Goal: Task Accomplishment & Management: Use online tool/utility

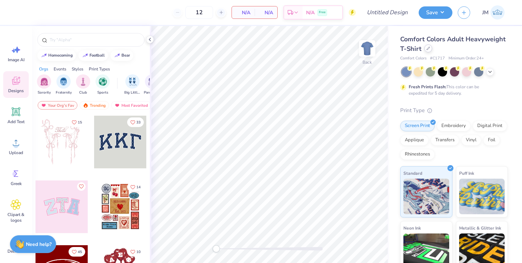
click at [428, 47] on icon at bounding box center [429, 49] width 4 height 4
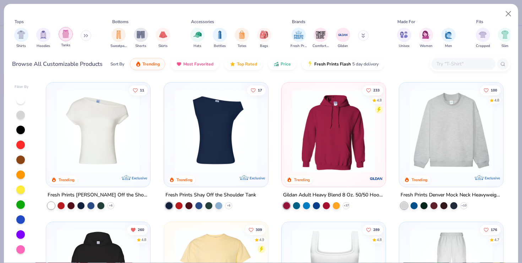
click at [63, 36] on img "filter for Tanks" at bounding box center [66, 34] width 8 height 8
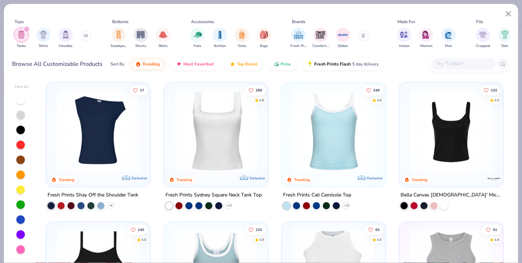
click at [191, 120] on img at bounding box center [216, 131] width 90 height 83
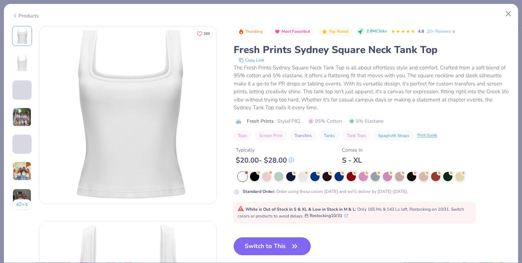
click at [277, 239] on button "Switch to This" at bounding box center [272, 246] width 77 height 18
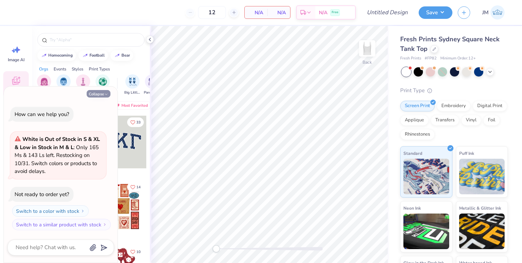
click at [105, 95] on icon "button" at bounding box center [106, 94] width 4 height 4
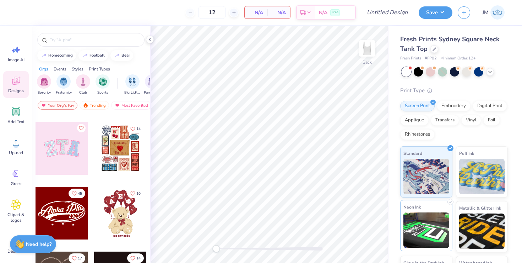
scroll to position [44, 0]
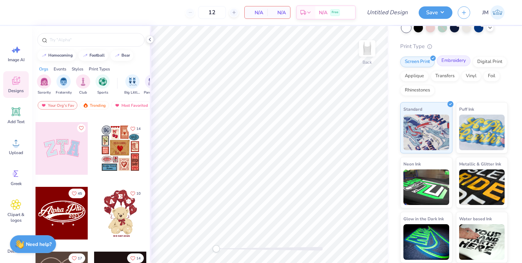
click at [447, 62] on div "Embroidery" at bounding box center [454, 60] width 34 height 11
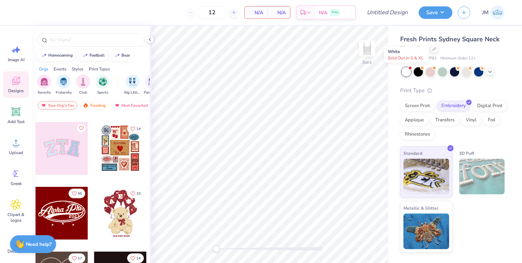
click at [405, 69] on div at bounding box center [406, 71] width 9 height 9
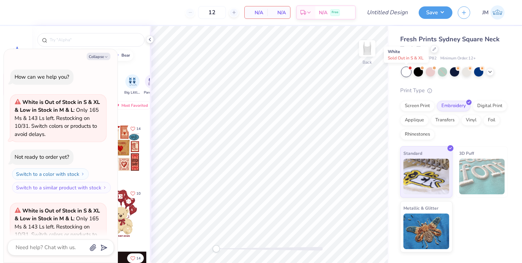
scroll to position [71, 0]
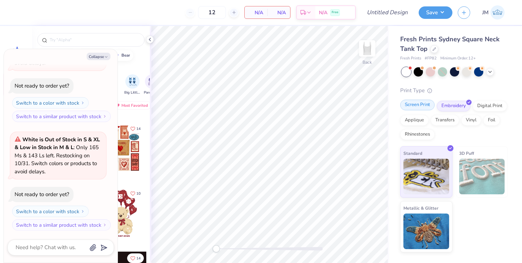
click at [411, 101] on div "Screen Print" at bounding box center [417, 104] width 34 height 11
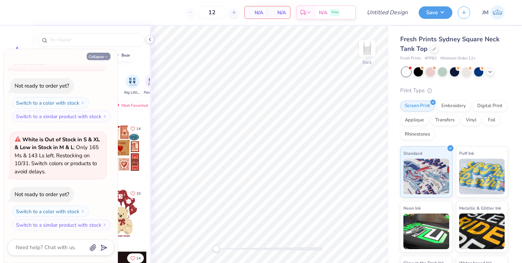
click at [102, 58] on button "Collapse" at bounding box center [99, 56] width 24 height 7
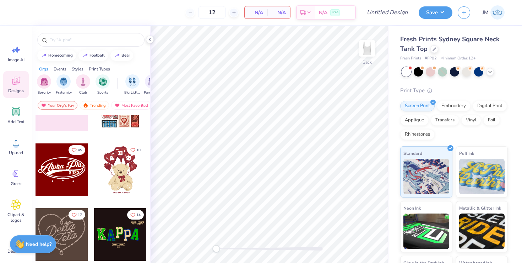
scroll to position [122, 0]
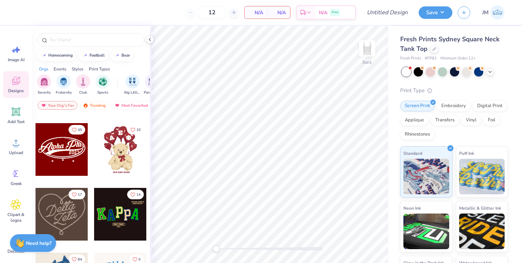
click at [10, 247] on div "Need help? Chat with us." at bounding box center [33, 244] width 46 height 18
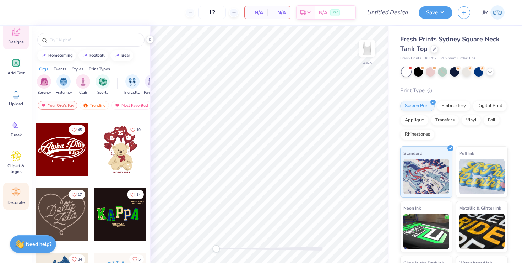
click at [16, 196] on icon at bounding box center [16, 192] width 11 height 11
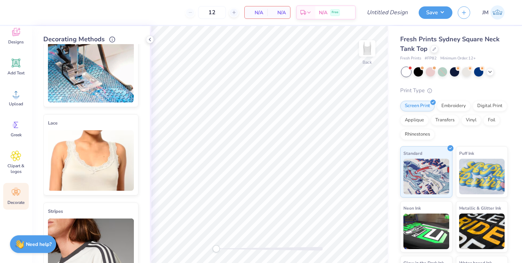
scroll to position [0, 0]
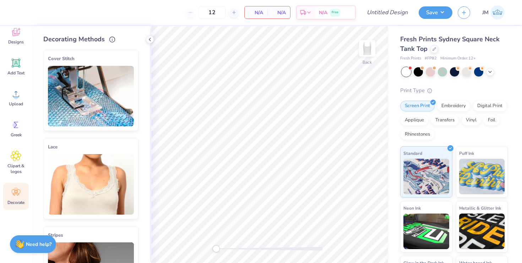
click at [89, 108] on img at bounding box center [91, 96] width 86 height 60
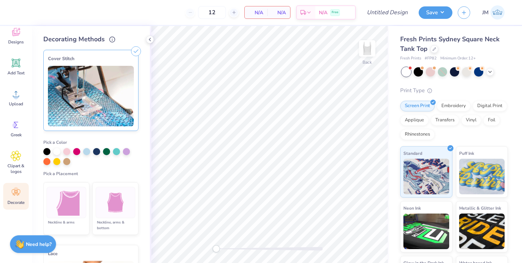
click at [101, 194] on div at bounding box center [116, 201] width 40 height 31
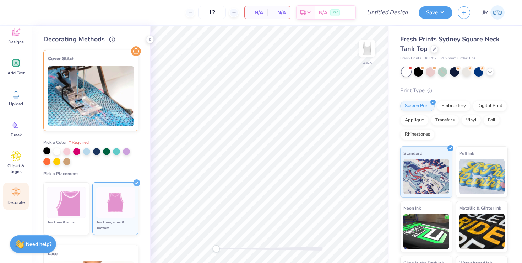
click at [47, 151] on div at bounding box center [46, 150] width 7 height 7
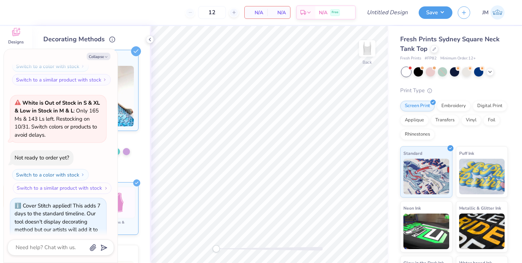
scroll to position [109, 0]
click at [104, 54] on button "Collapse" at bounding box center [99, 56] width 24 height 7
type textarea "x"
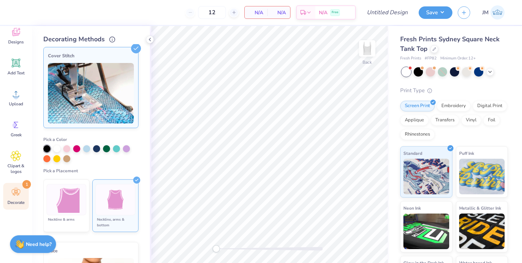
scroll to position [0, 0]
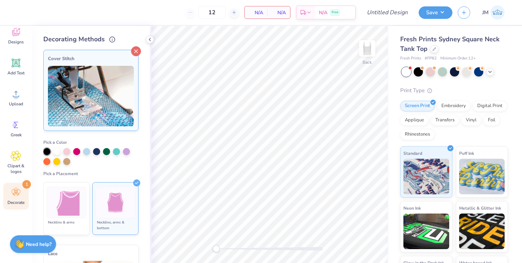
click at [135, 50] on line at bounding box center [136, 51] width 3 height 3
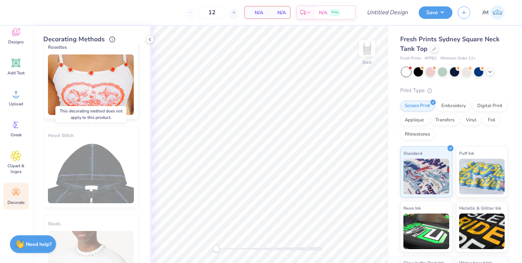
scroll to position [510, 0]
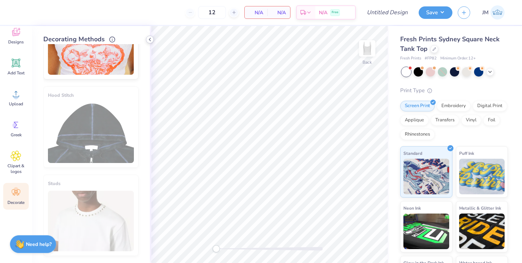
click at [150, 38] on polyline at bounding box center [149, 39] width 1 height 3
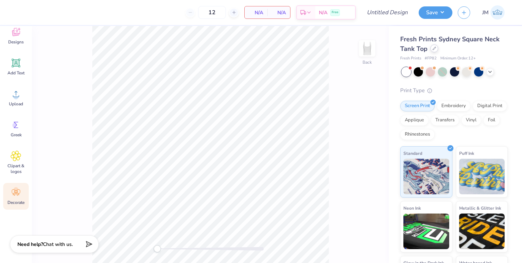
click at [435, 48] on div at bounding box center [435, 48] width 8 height 8
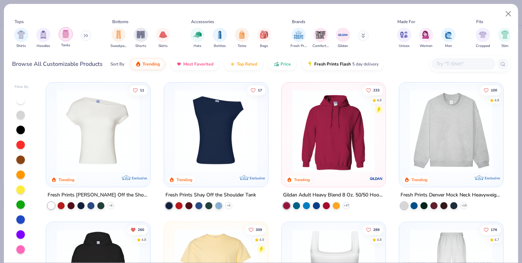
click at [70, 34] on div "filter for Tanks" at bounding box center [66, 34] width 14 height 14
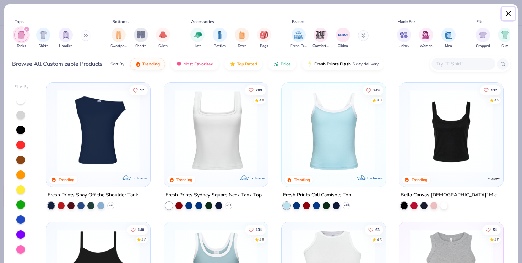
click at [509, 14] on button "Close" at bounding box center [508, 13] width 13 height 13
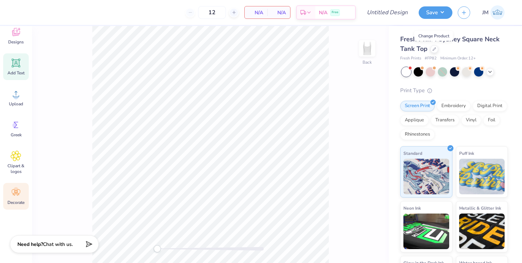
click at [16, 69] on div "Add Text" at bounding box center [16, 66] width 26 height 27
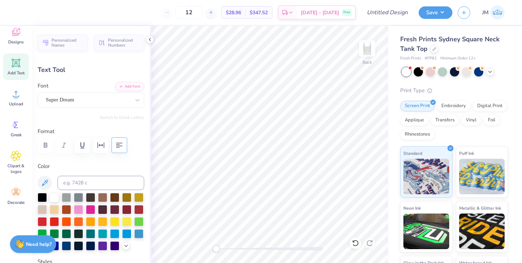
scroll to position [0, 0]
click at [42, 195] on div at bounding box center [42, 196] width 9 height 9
click at [91, 101] on div "Super Dream" at bounding box center [88, 99] width 86 height 11
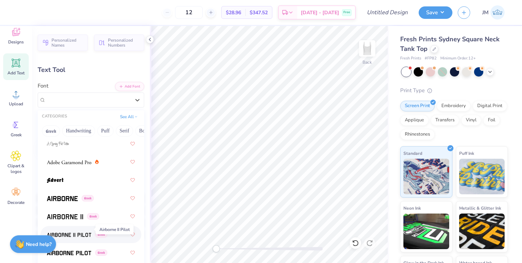
scroll to position [122, 0]
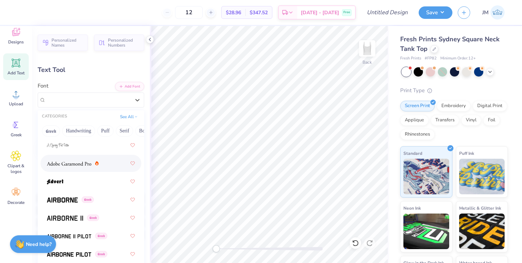
click at [84, 167] on div at bounding box center [91, 163] width 88 height 13
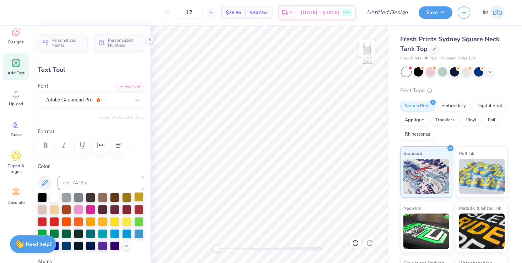
type textarea "ALPHA PHI"
type input "4.99"
type input "2.94"
type input "5.03"
type input "-90.6"
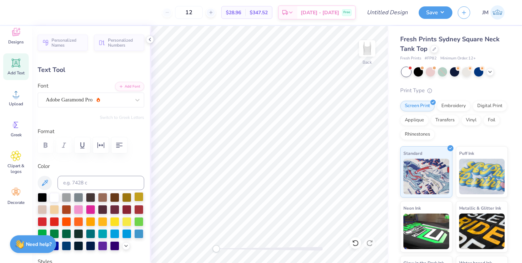
type input "2.99"
type input "4.99"
type input "4.01"
type input "0.0"
click at [9, 58] on div "Add Text" at bounding box center [16, 66] width 26 height 27
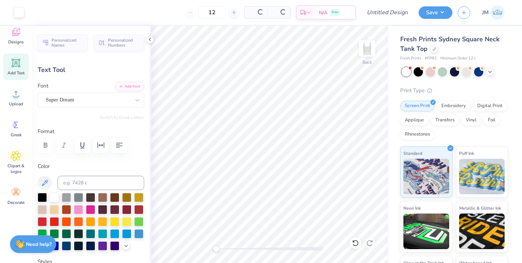
type input "3.79"
type input "1.10"
type input "5.95"
type textarea "G"
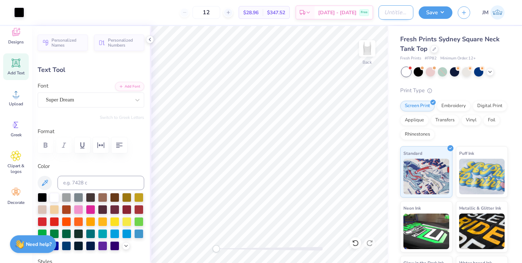
click at [403, 16] on input "Design Title" at bounding box center [396, 12] width 35 height 14
type input "Alpha Phi Tank"
click at [443, 15] on button "Save" at bounding box center [436, 11] width 34 height 12
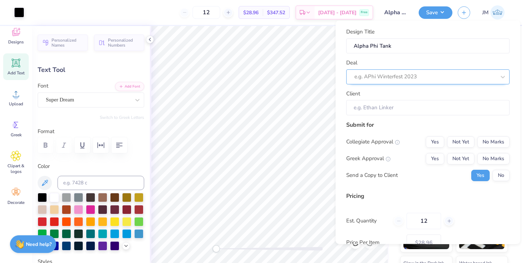
click at [429, 81] on div at bounding box center [425, 77] width 141 height 10
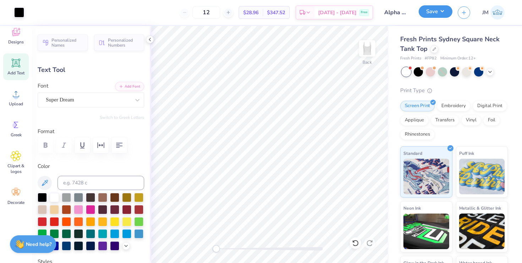
click at [430, 9] on button "Save" at bounding box center [436, 11] width 34 height 12
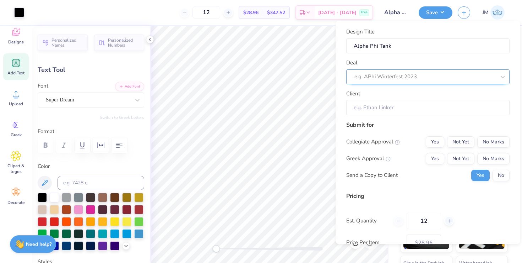
click at [417, 74] on div at bounding box center [425, 77] width 141 height 10
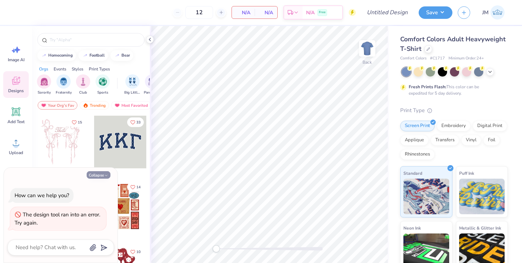
click at [96, 173] on button "Collapse" at bounding box center [99, 174] width 24 height 7
type textarea "x"
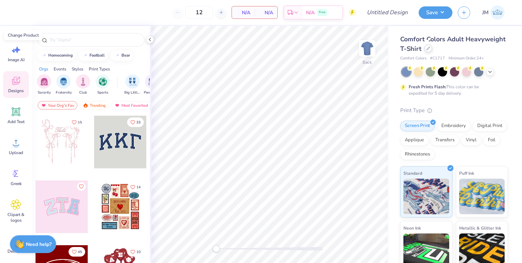
click at [428, 51] on div at bounding box center [428, 48] width 8 height 8
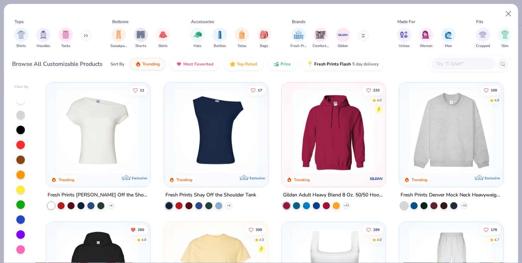
scroll to position [121, 0]
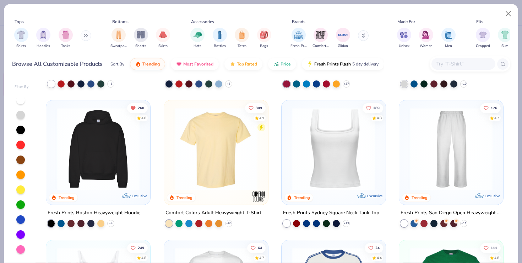
click at [320, 160] on img at bounding box center [334, 148] width 90 height 83
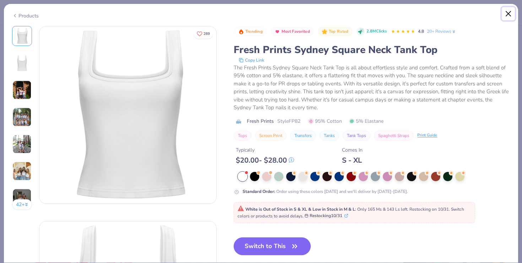
click at [509, 12] on button "Close" at bounding box center [508, 13] width 13 height 13
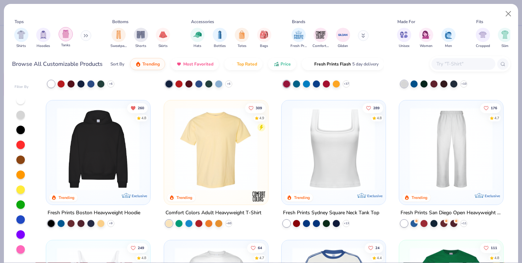
click at [66, 36] on img "filter for Tanks" at bounding box center [66, 34] width 8 height 8
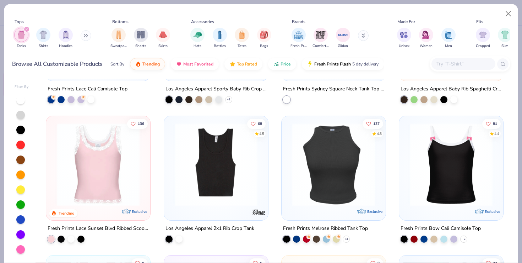
scroll to position [386, 0]
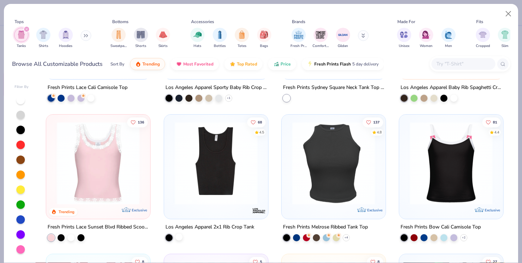
click at [179, 234] on div at bounding box center [178, 236] width 7 height 7
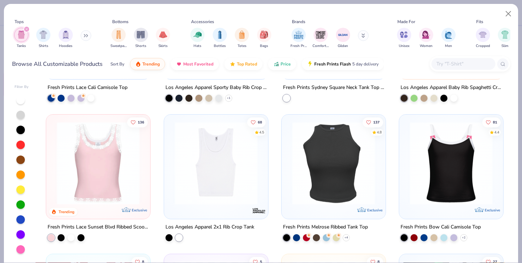
click at [196, 175] on img at bounding box center [216, 162] width 90 height 83
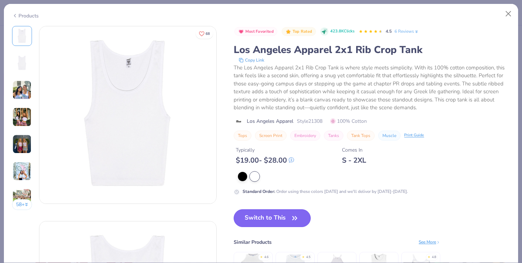
click at [267, 220] on button "Switch to This" at bounding box center [272, 218] width 77 height 18
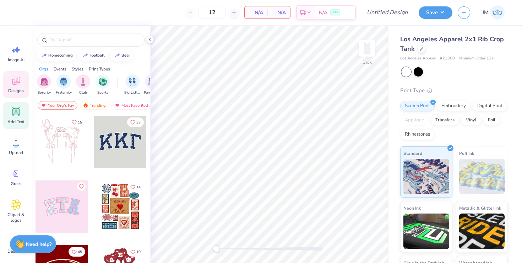
click at [15, 113] on icon at bounding box center [16, 111] width 7 height 7
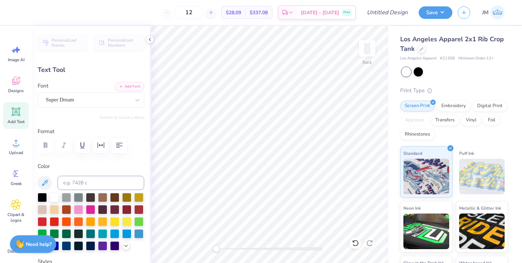
scroll to position [0, 0]
click at [42, 194] on div at bounding box center [42, 196] width 9 height 9
click at [68, 99] on div "Super Dream" at bounding box center [88, 99] width 86 height 11
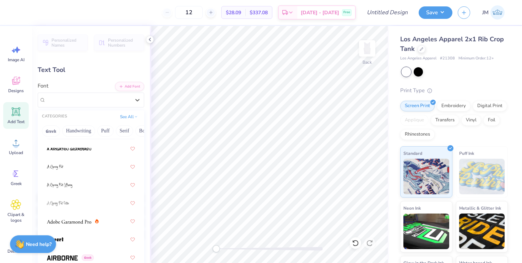
scroll to position [66, 0]
click at [72, 218] on img at bounding box center [69, 219] width 44 height 5
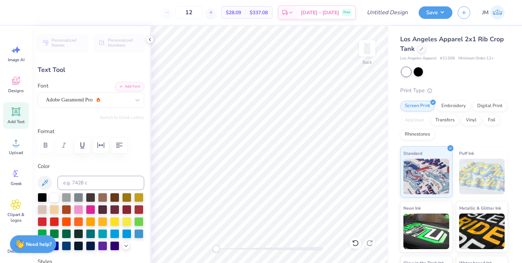
type textarea "ALPHA PHI"
type input "5.60"
type input "3.30"
type input "4.35"
type input "0.0"
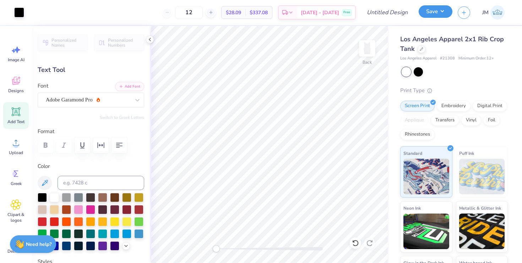
click at [431, 12] on button "Save" at bounding box center [436, 11] width 34 height 12
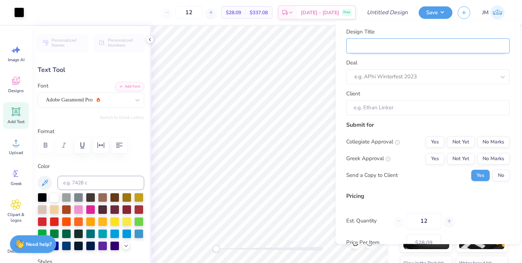
click at [405, 51] on input "Design Title" at bounding box center [427, 45] width 163 height 15
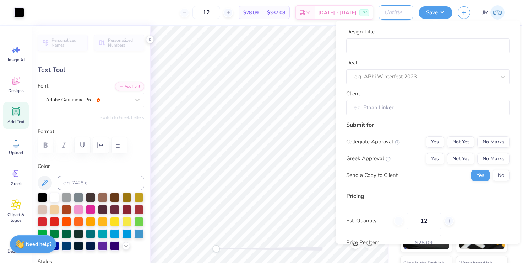
click at [388, 13] on input "Design Title" at bounding box center [396, 12] width 35 height 14
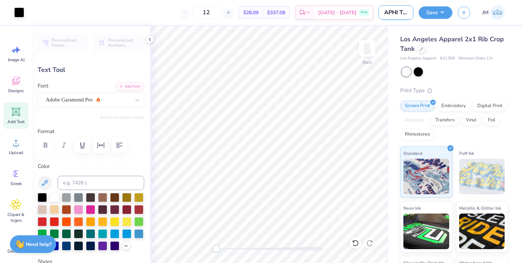
scroll to position [0, 4]
type input "APHI Tank"
click at [438, 13] on button "Save" at bounding box center [436, 11] width 34 height 12
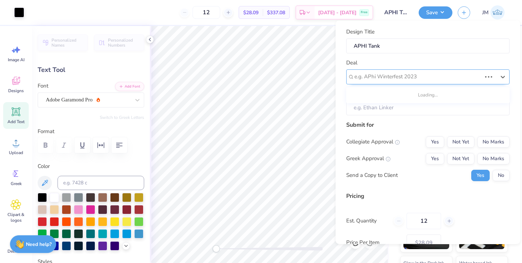
click at [418, 77] on div at bounding box center [418, 77] width 127 height 10
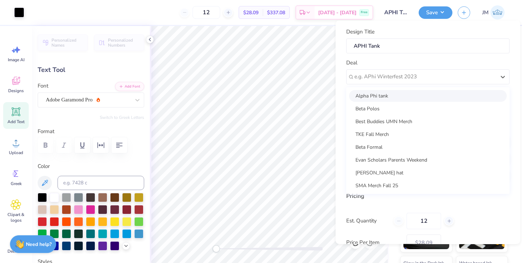
click at [410, 97] on div "Alpha Phi tank" at bounding box center [428, 96] width 158 height 12
type input "Addie Wick"
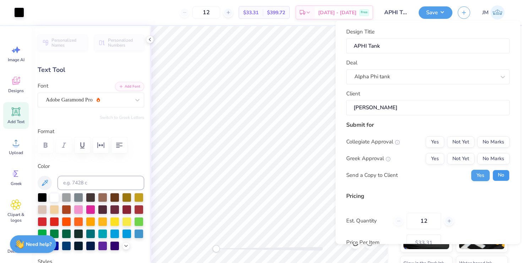
click at [499, 170] on button "No" at bounding box center [501, 174] width 17 height 11
click at [494, 142] on button "No Marks" at bounding box center [493, 141] width 32 height 11
click at [489, 157] on button "No Marks" at bounding box center [493, 157] width 32 height 11
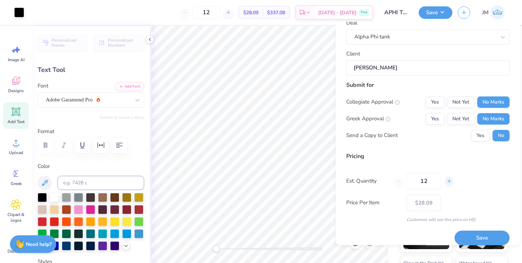
scroll to position [44, 0]
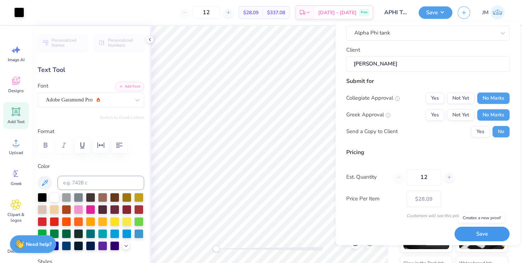
click at [468, 232] on button "Save" at bounding box center [482, 234] width 55 height 15
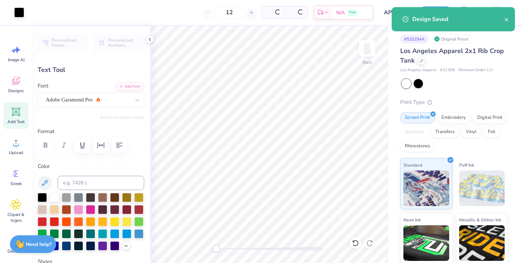
type input "$28.09"
